Goal: Transaction & Acquisition: Purchase product/service

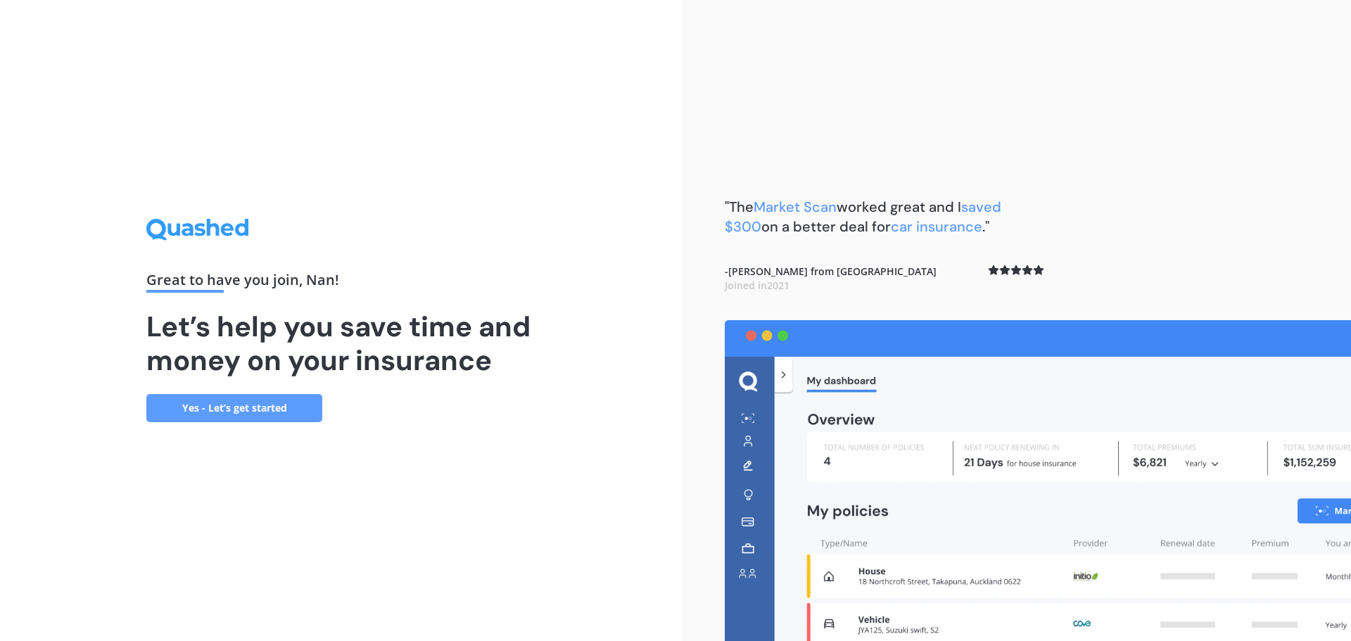
click at [266, 400] on link "Yes - Let’s get started" at bounding box center [234, 408] width 176 height 28
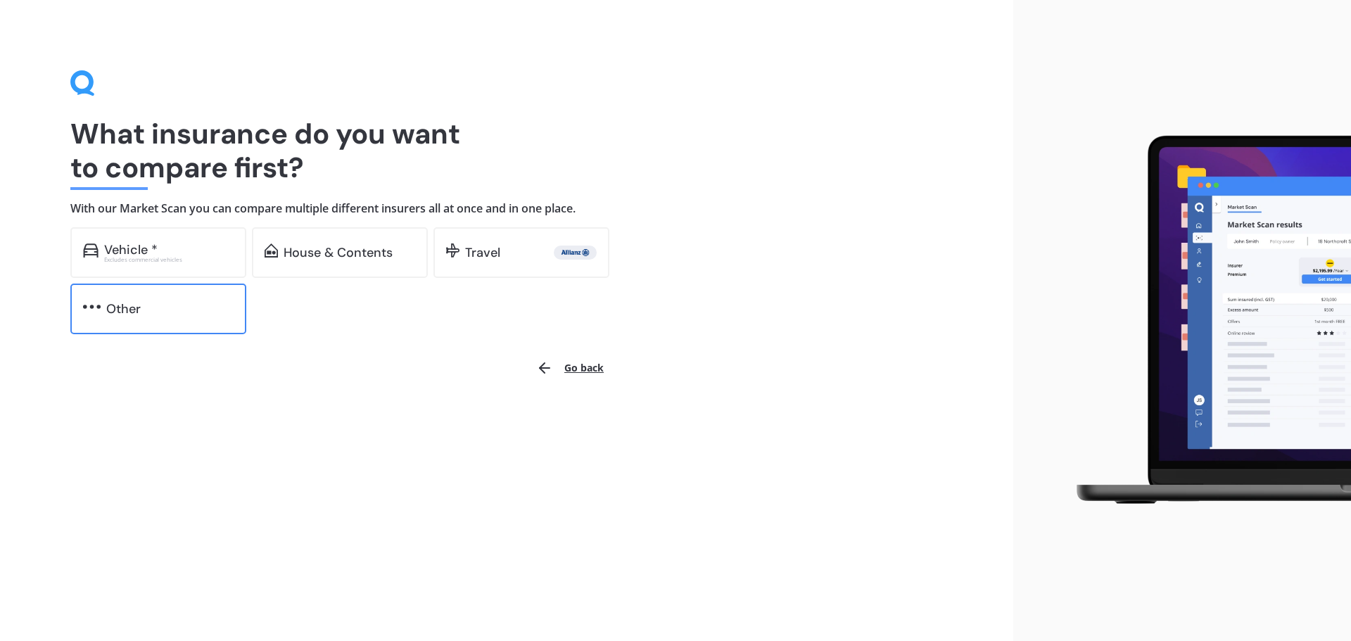
click at [170, 309] on div "Other" at bounding box center [169, 309] width 127 height 14
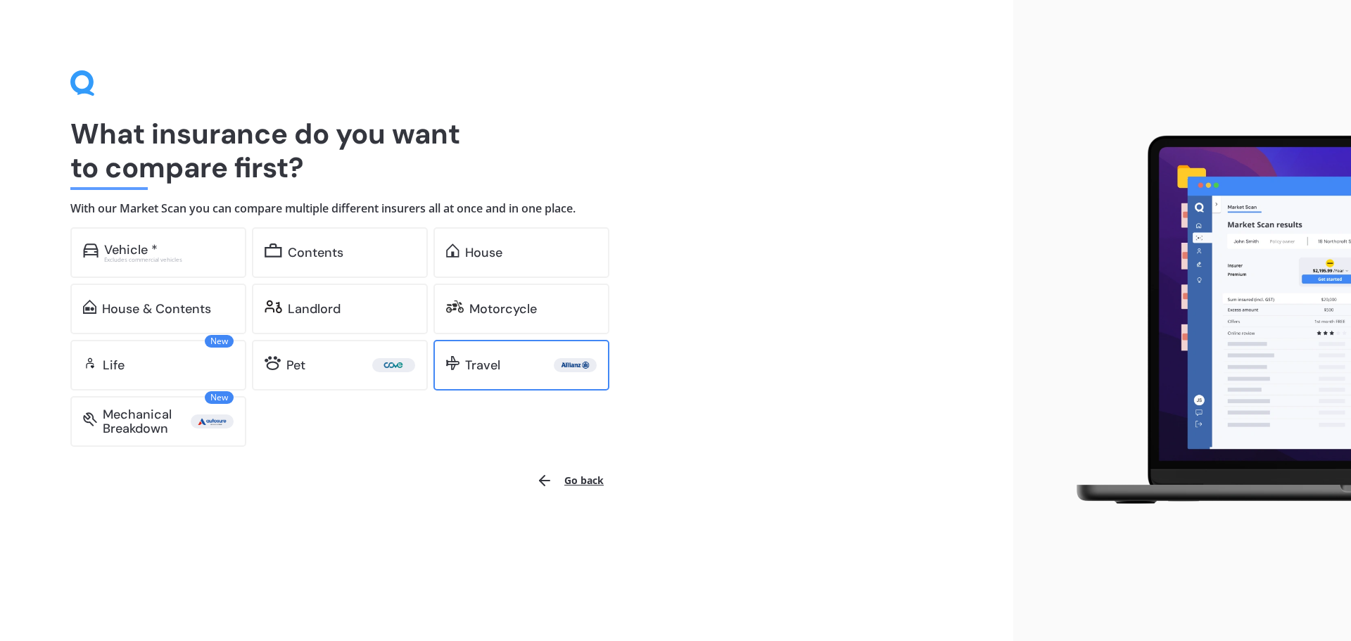
click at [455, 361] on img at bounding box center [452, 363] width 13 height 14
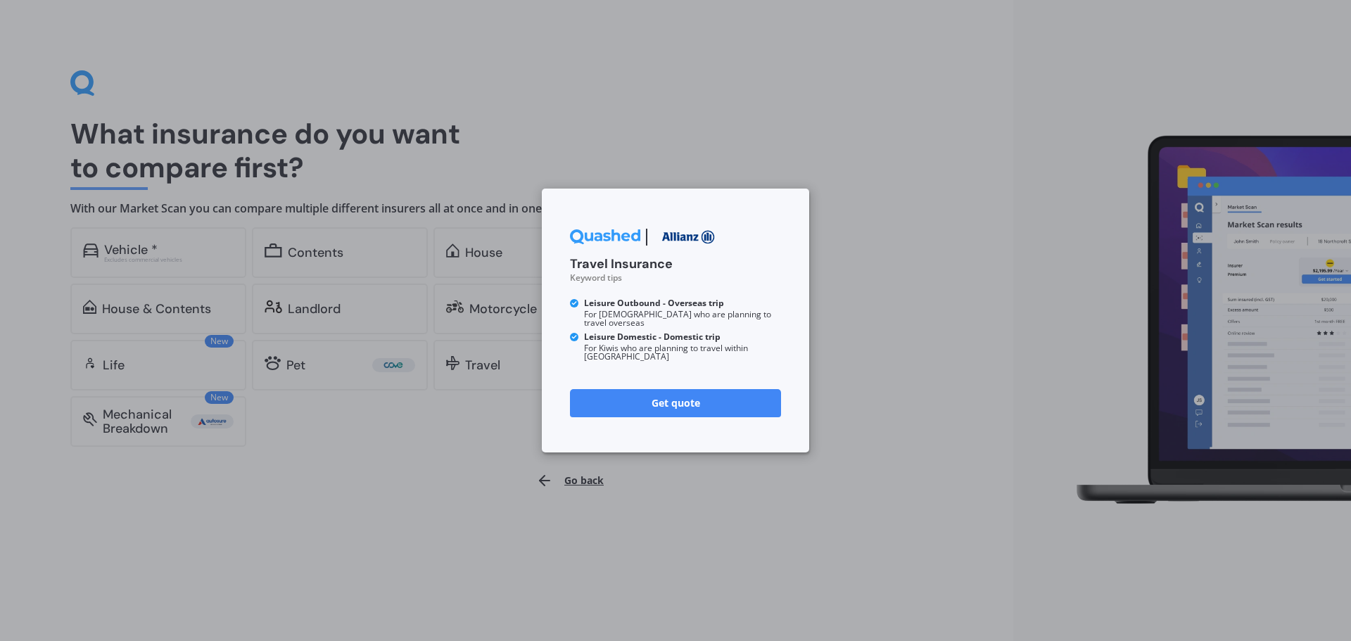
click at [606, 393] on link "Get quote" at bounding box center [675, 403] width 211 height 28
